Goal: Task Accomplishment & Management: Manage account settings

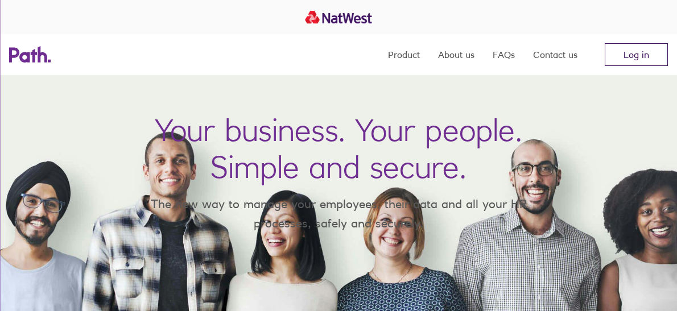
click at [649, 53] on link "Log in" at bounding box center [636, 54] width 63 height 23
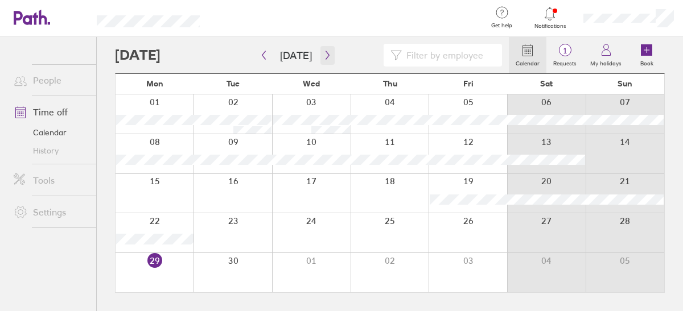
click at [327, 60] on button "button" at bounding box center [327, 55] width 14 height 19
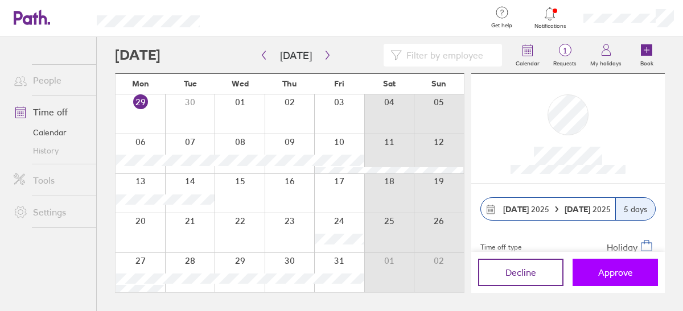
click at [612, 275] on span "Approve" at bounding box center [615, 272] width 35 height 10
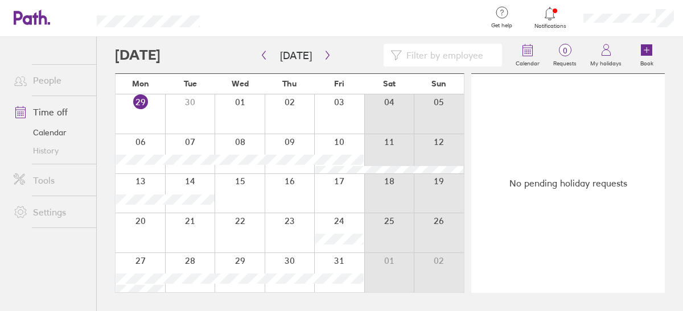
click at [350, 10] on div at bounding box center [347, 18] width 259 height 37
click at [552, 23] on span "Notifications" at bounding box center [549, 26] width 37 height 7
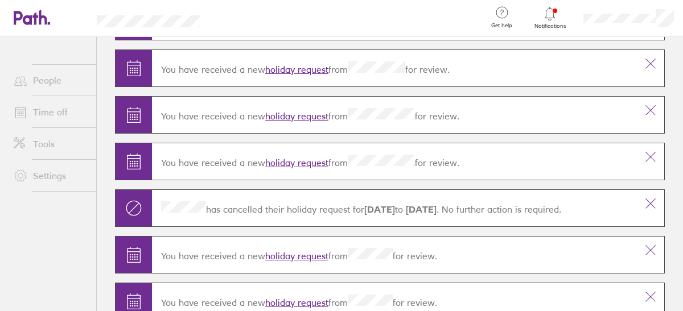
scroll to position [76, 0]
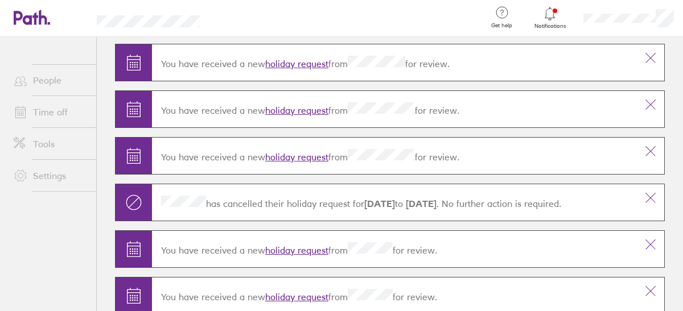
click at [288, 249] on link "holiday request" at bounding box center [296, 250] width 63 height 11
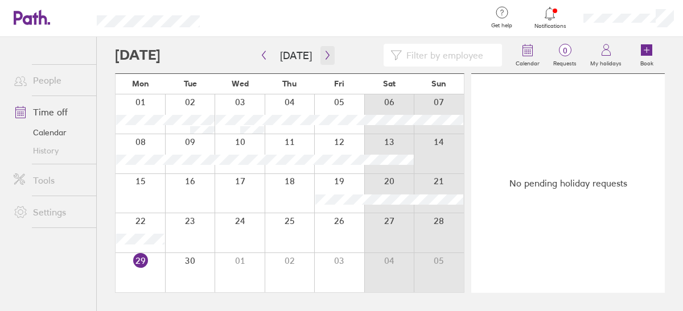
click at [327, 60] on button "button" at bounding box center [327, 55] width 14 height 19
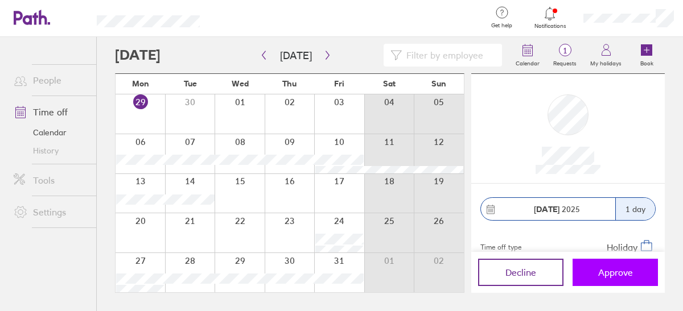
click at [604, 272] on span "Approve" at bounding box center [615, 272] width 35 height 10
